Goal: Task Accomplishment & Management: Manage account settings

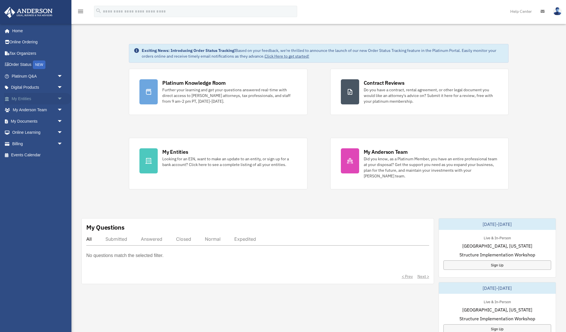
click at [60, 99] on span "arrow_drop_down" at bounding box center [62, 99] width 11 height 12
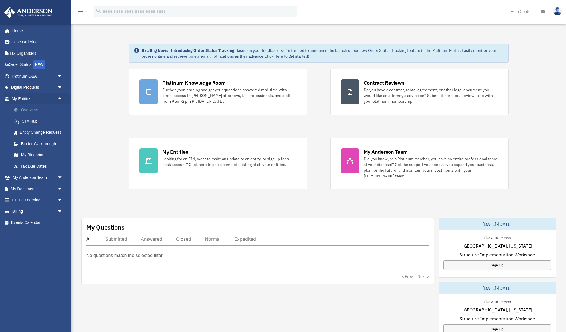
click at [35, 109] on link "Overview" at bounding box center [39, 110] width 63 height 11
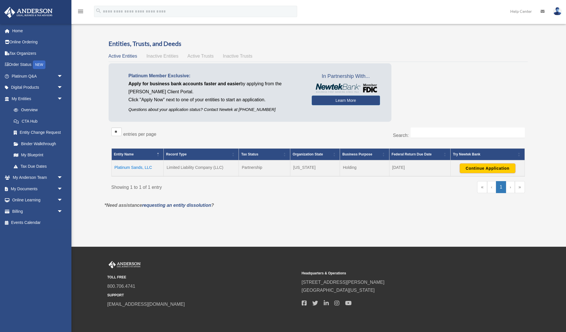
click at [544, 10] on icon at bounding box center [542, 11] width 4 height 4
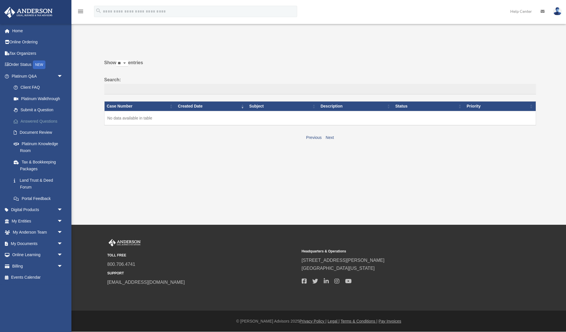
click at [33, 122] on link "Answered Questions" at bounding box center [39, 121] width 63 height 11
click at [20, 30] on link "Home" at bounding box center [37, 30] width 67 height 11
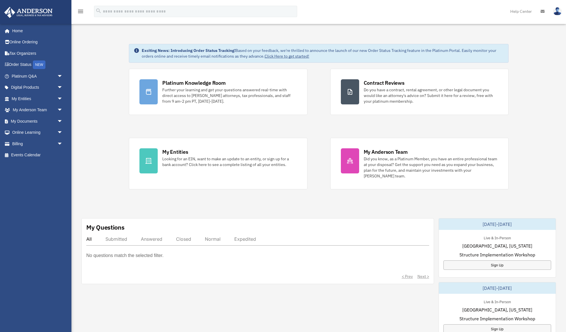
click at [557, 10] on img at bounding box center [557, 11] width 9 height 8
click at [448, 50] on link "Logout" at bounding box center [464, 50] width 57 height 12
